Goal: Navigation & Orientation: Understand site structure

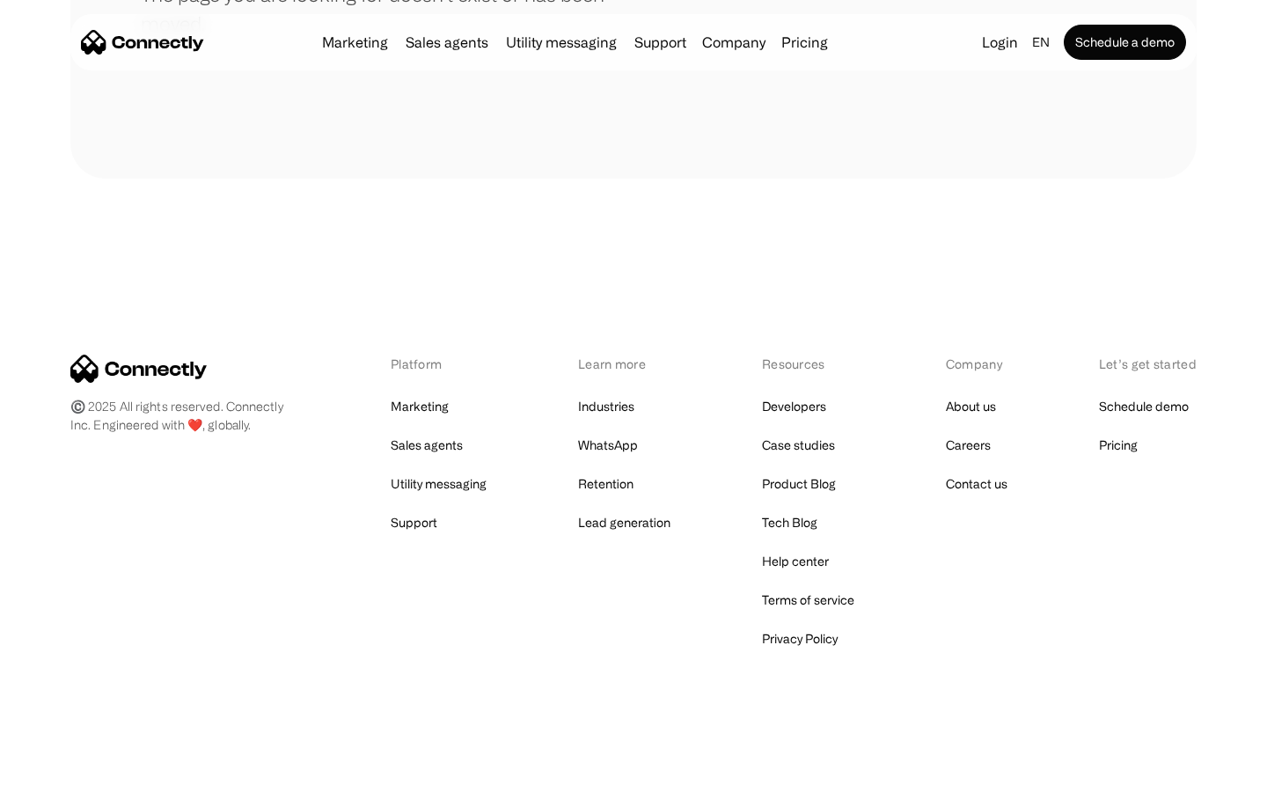
scroll to position [321, 0]
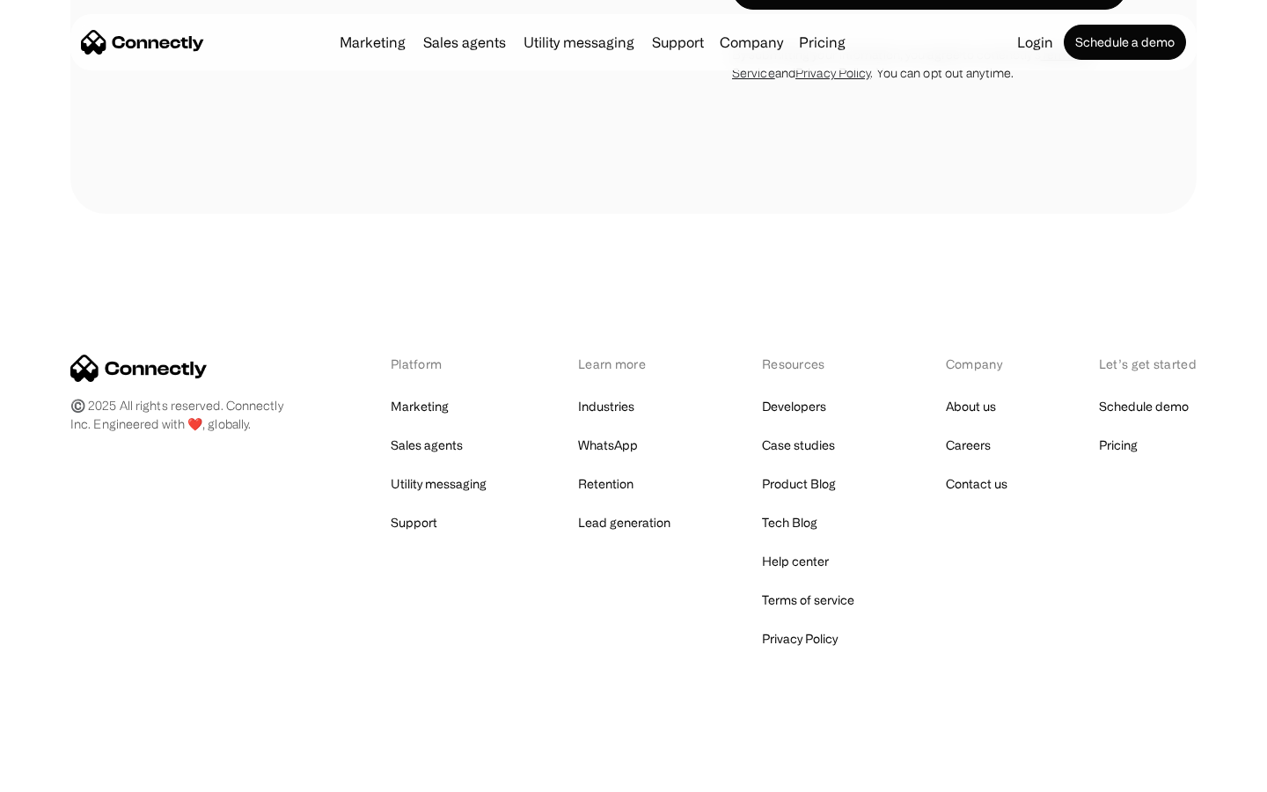
scroll to position [2976, 0]
